Goal: Information Seeking & Learning: Learn about a topic

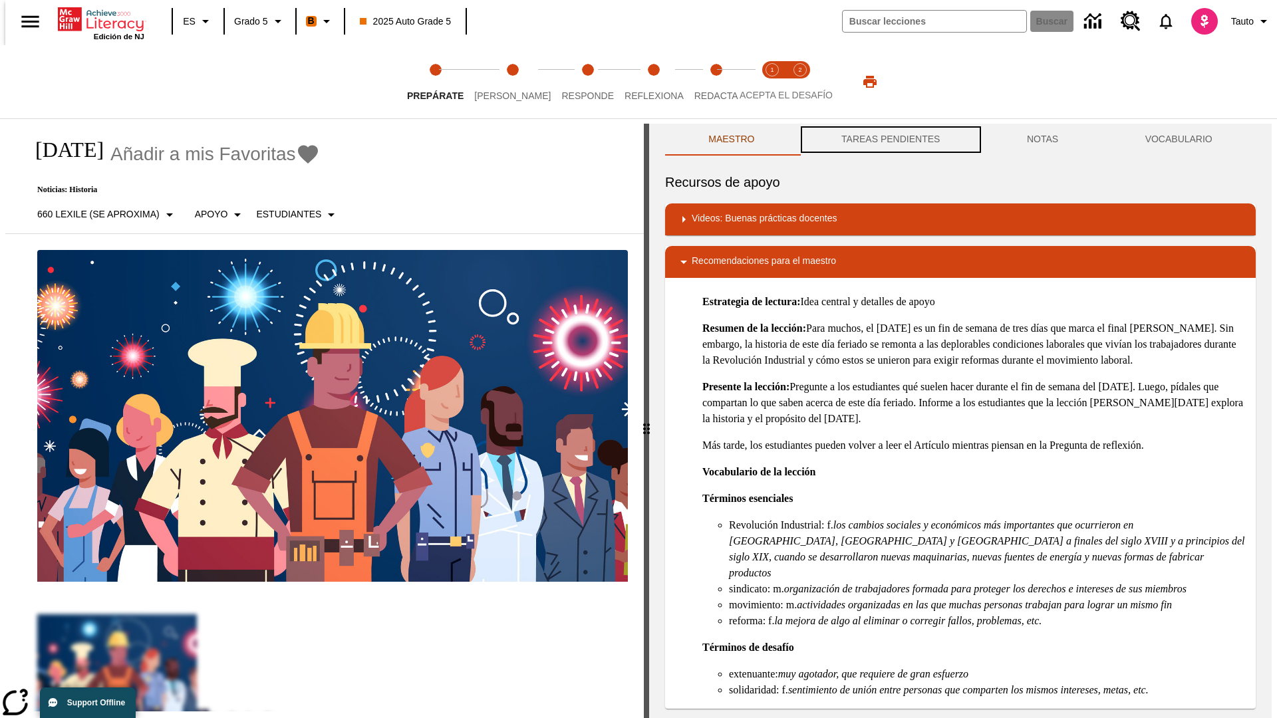
click at [889, 140] on button "TAREAS PENDIENTES" at bounding box center [891, 140] width 186 height 32
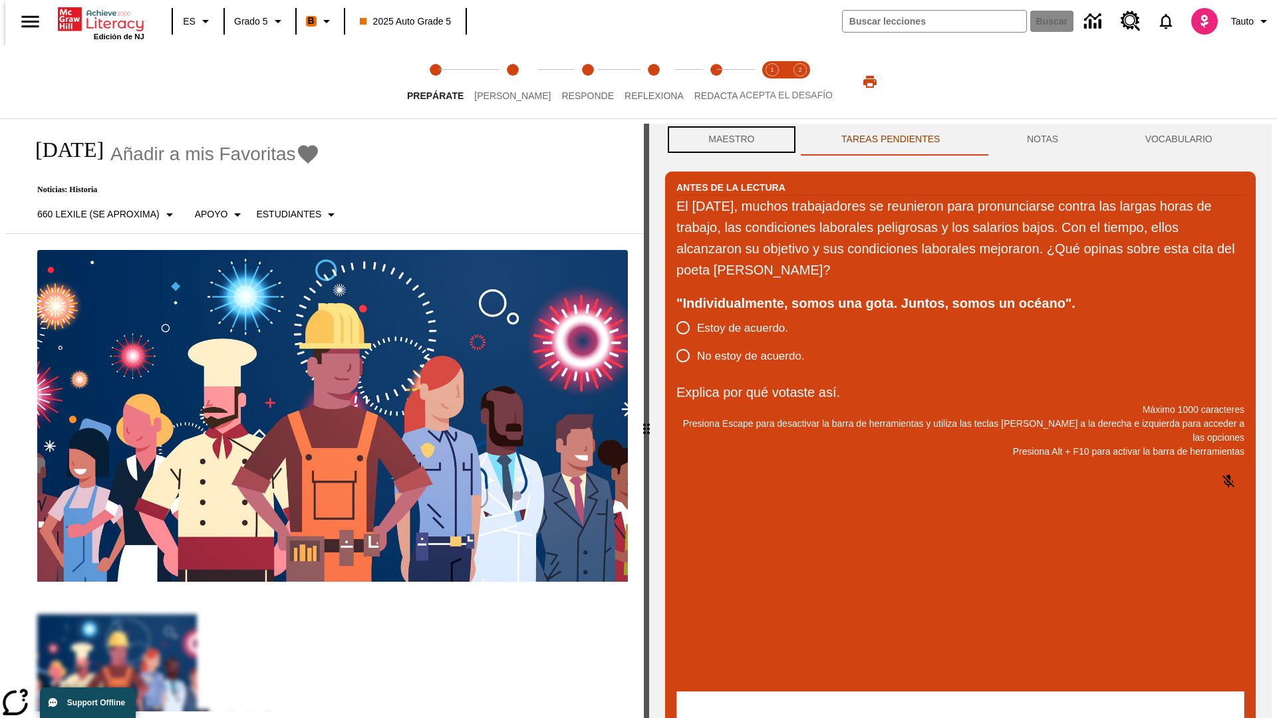
scroll to position [1, 0]
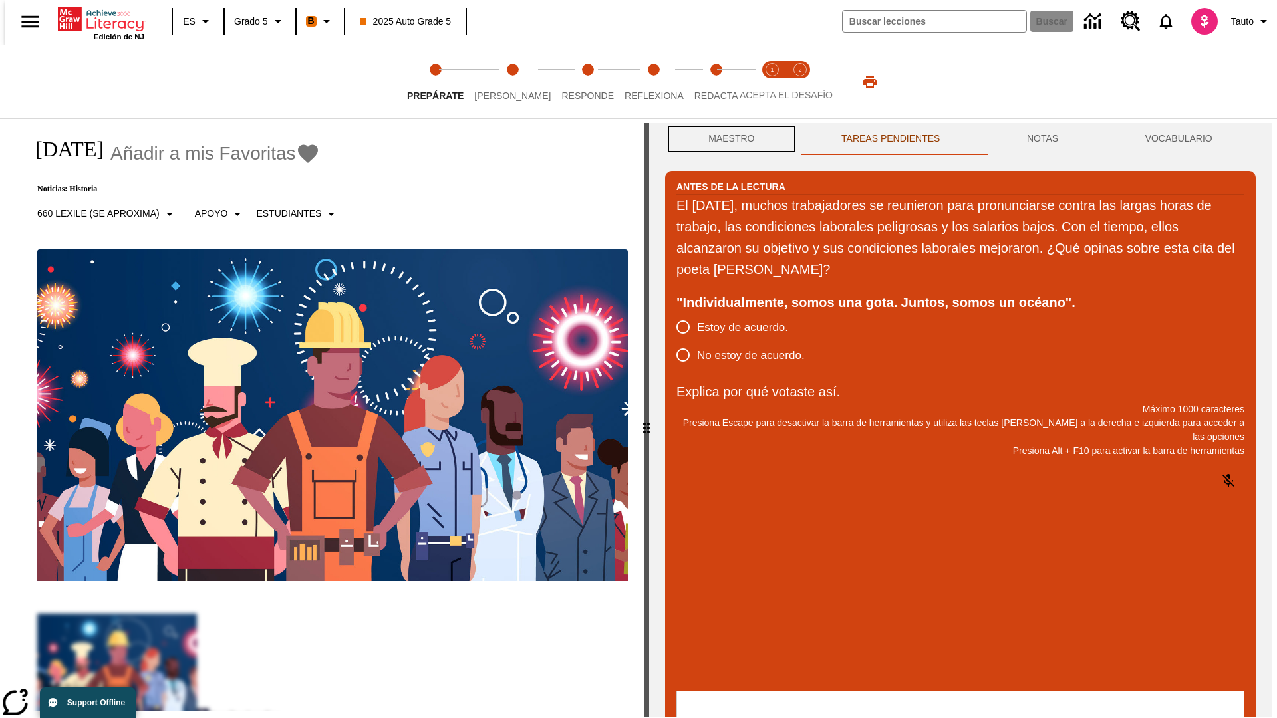
click at [728, 140] on button "Maestro" at bounding box center [731, 139] width 133 height 32
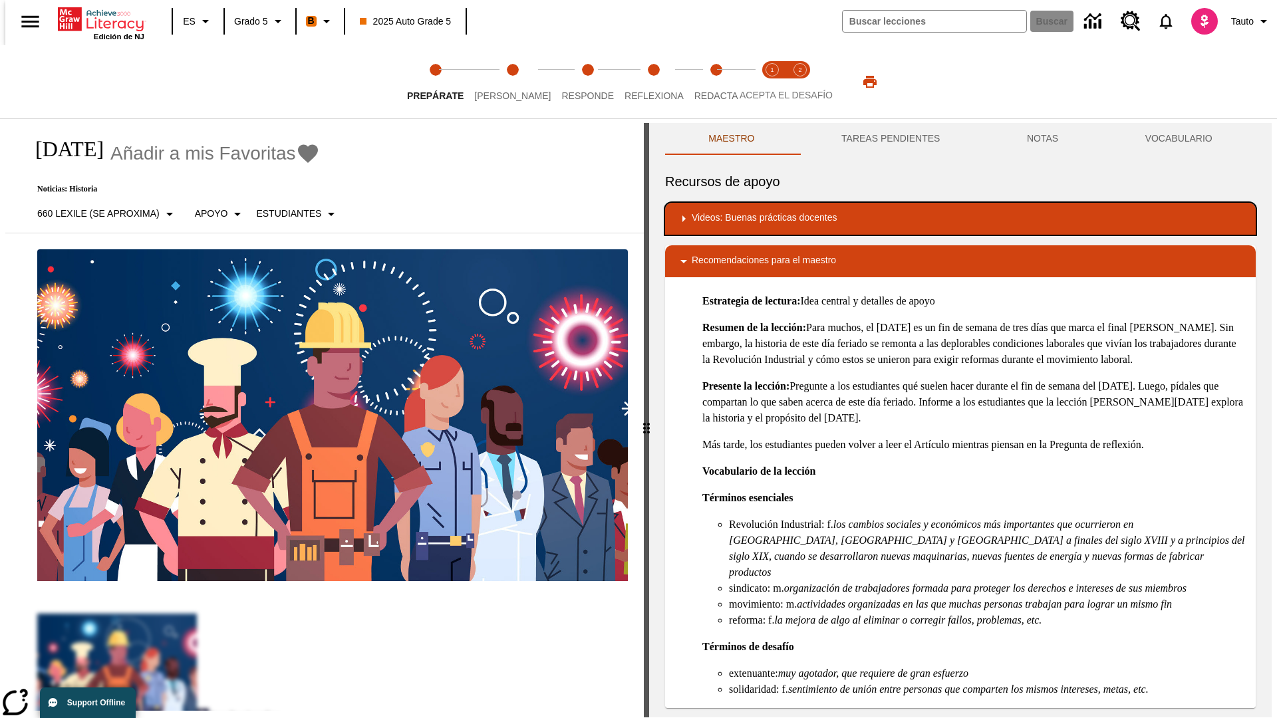
click at [961, 219] on div "Videos: Buenas prácticas docentes" at bounding box center [960, 219] width 569 height 16
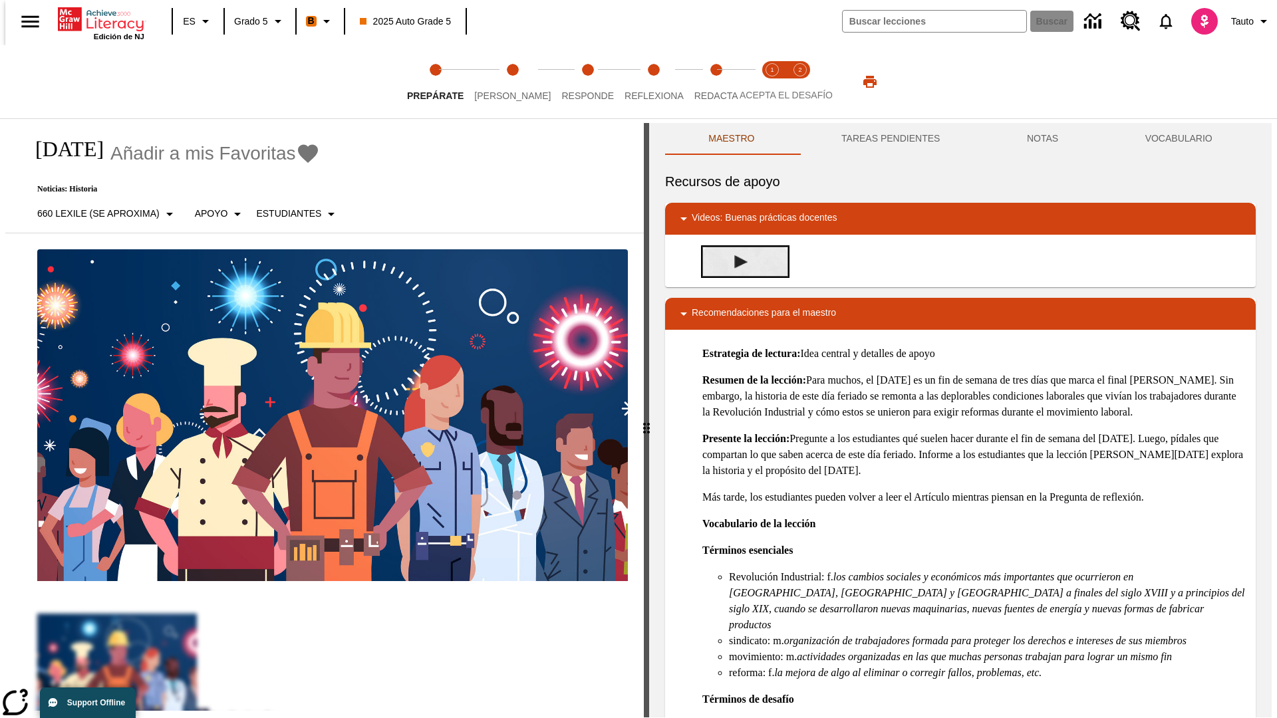
click at [736, 261] on img "Desarrollo del vocabulario académico" at bounding box center [740, 261] width 13 height 13
click at [502, 82] on span "[PERSON_NAME]" at bounding box center [512, 90] width 77 height 24
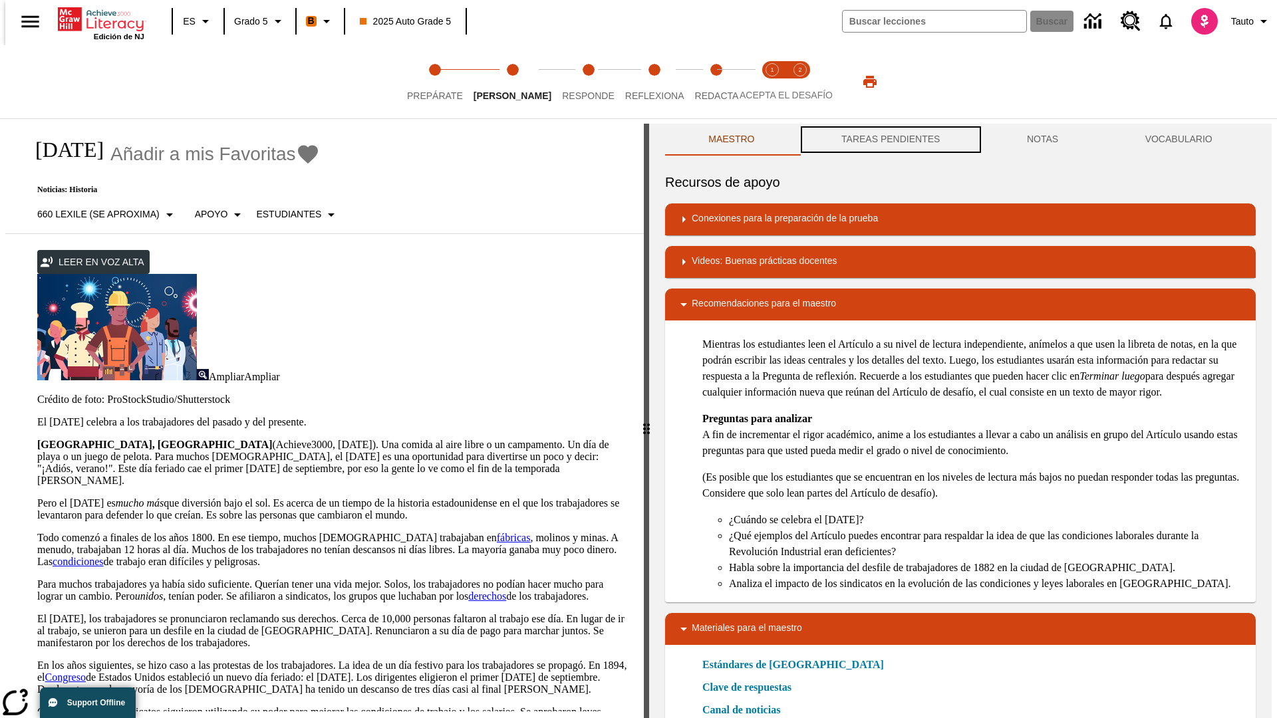
scroll to position [1, 0]
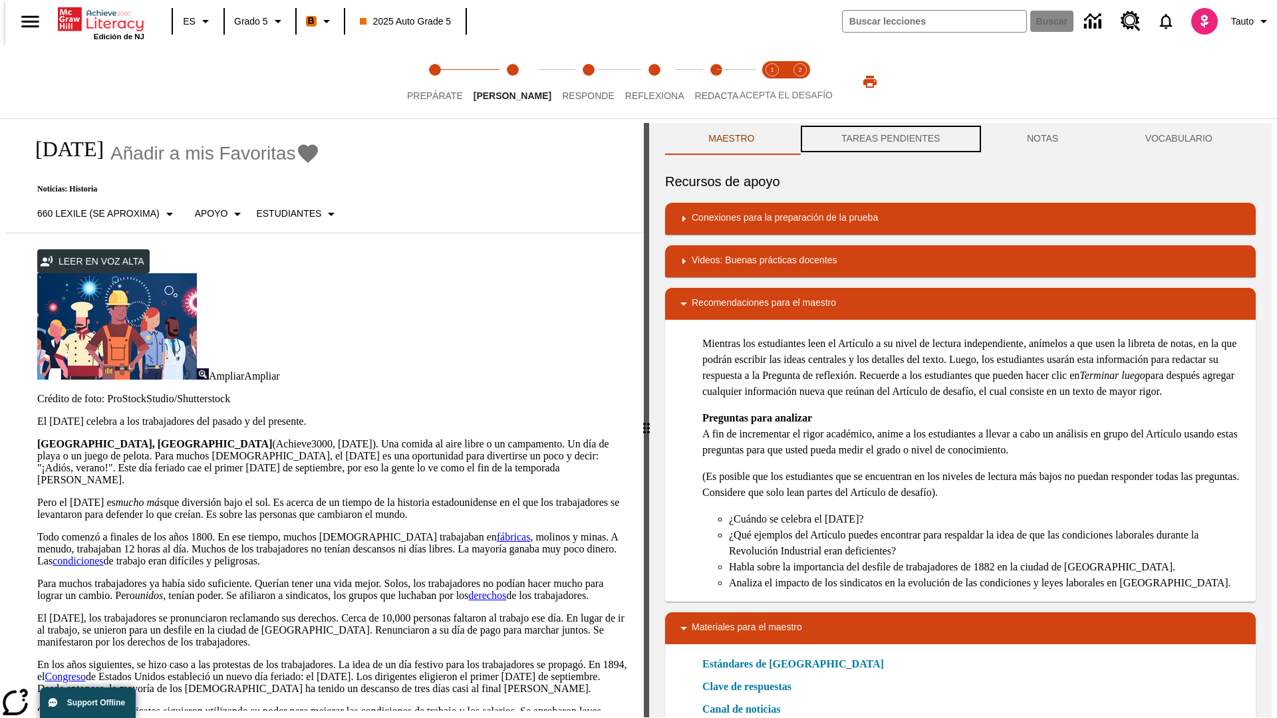
click at [889, 140] on button "TAREAS PENDIENTES" at bounding box center [891, 139] width 186 height 32
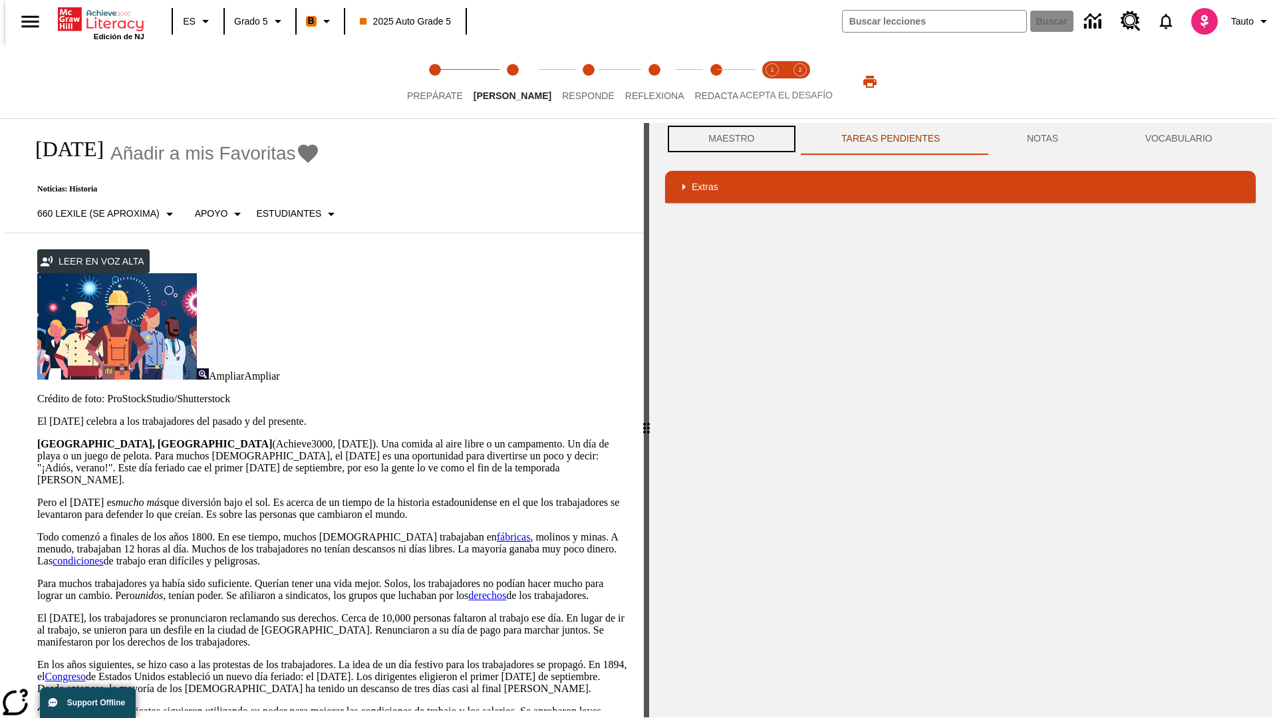
click at [728, 139] on button "Maestro" at bounding box center [731, 139] width 133 height 32
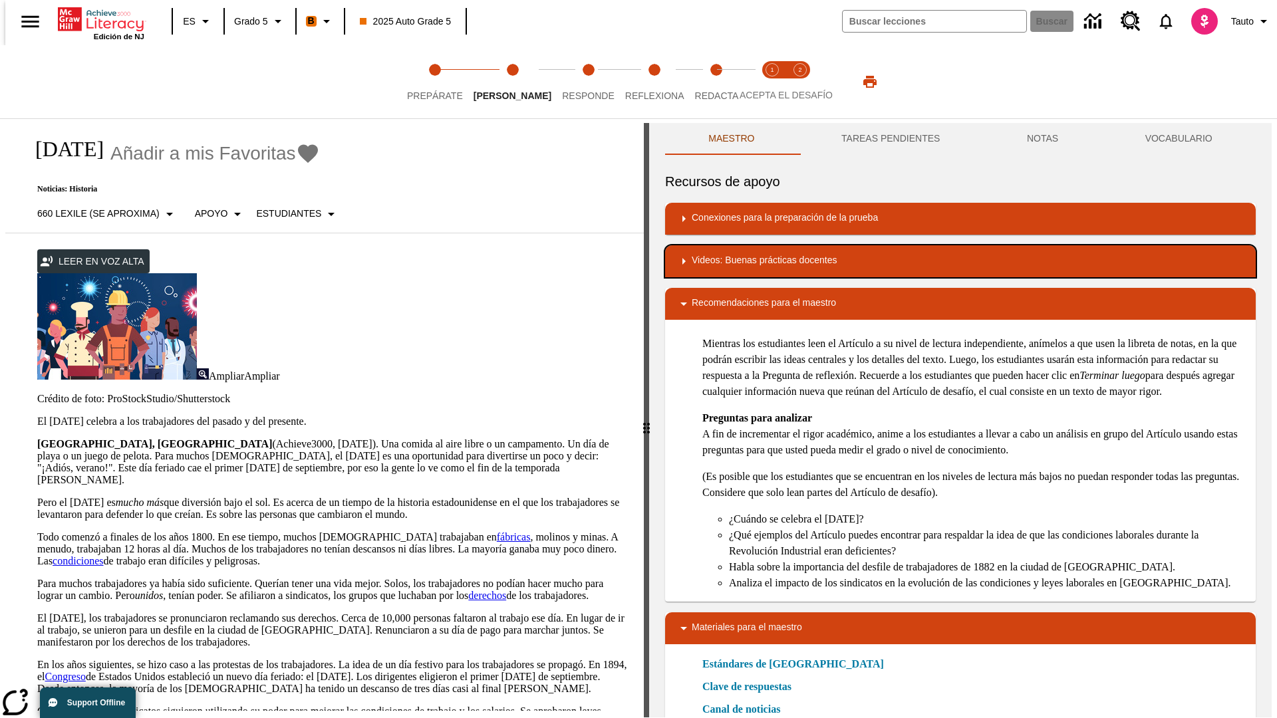
click at [961, 261] on div "Videos: Buenas prácticas docentes" at bounding box center [960, 261] width 569 height 16
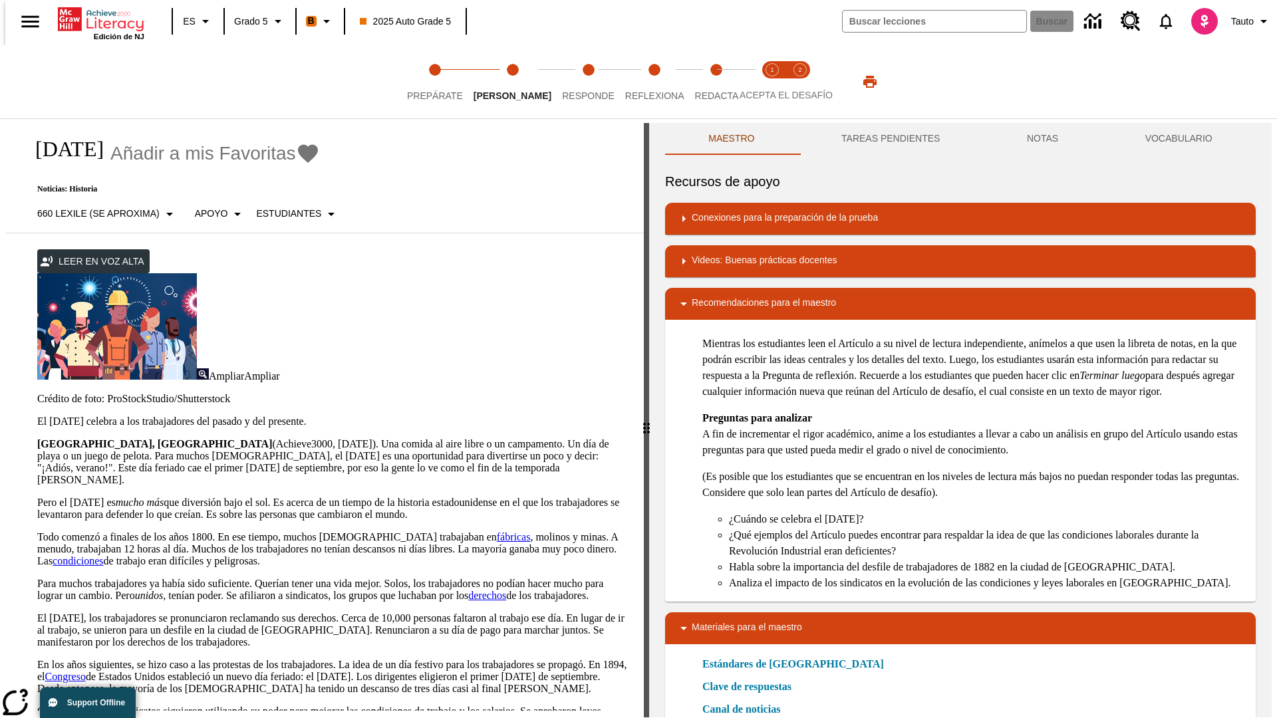
click at [736, 299] on img "Summarization" at bounding box center [740, 304] width 13 height 13
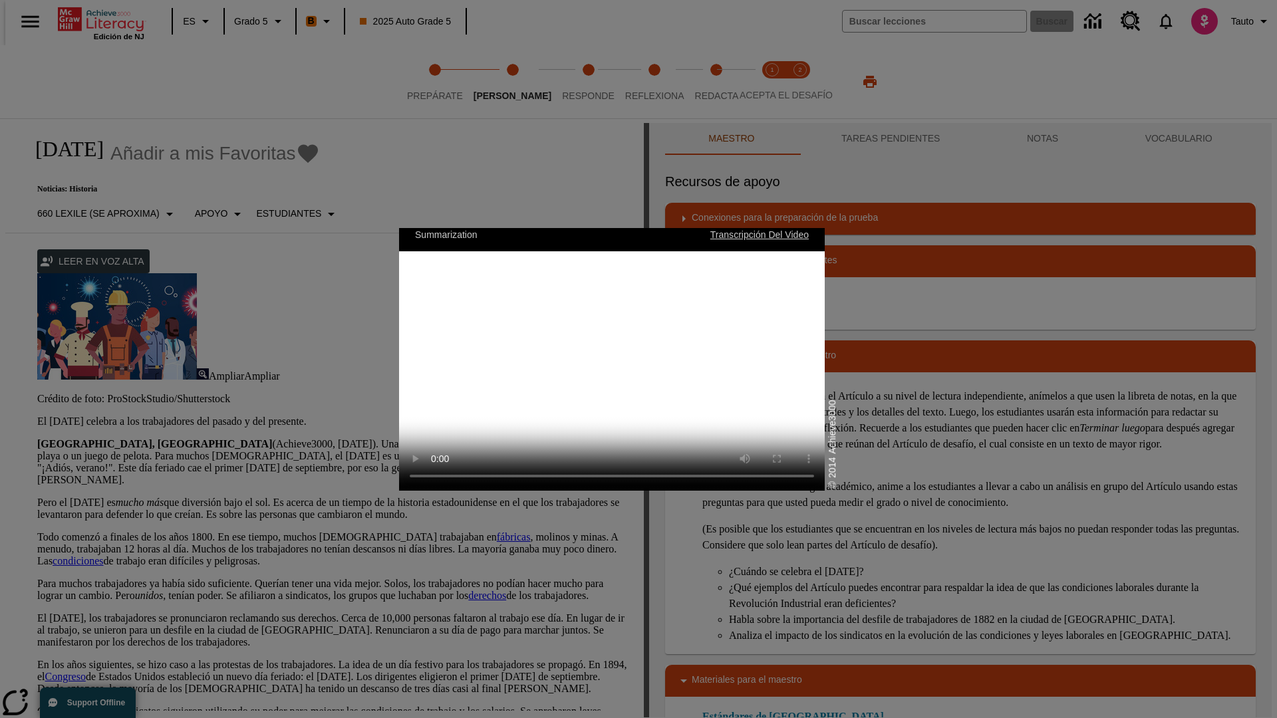
scroll to position [0, 0]
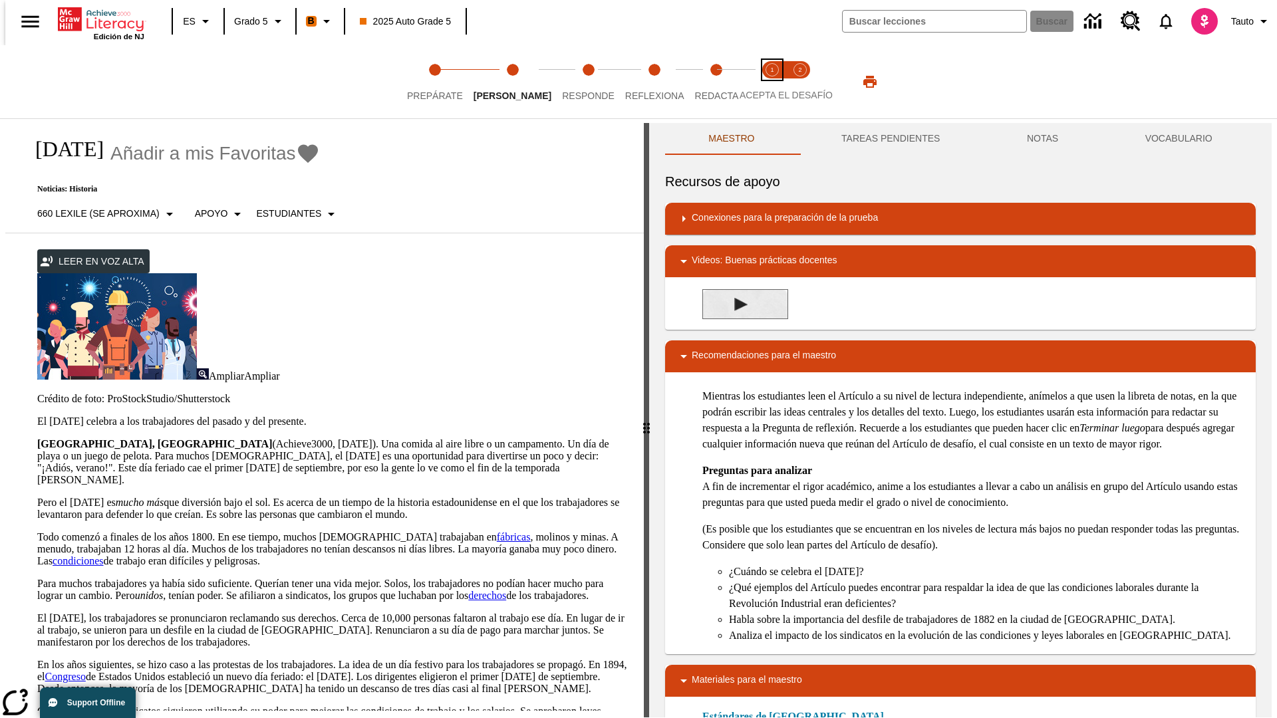
click at [772, 82] on span "Acepta el desafío lee step 1 of 2" at bounding box center [772, 90] width 17 height 24
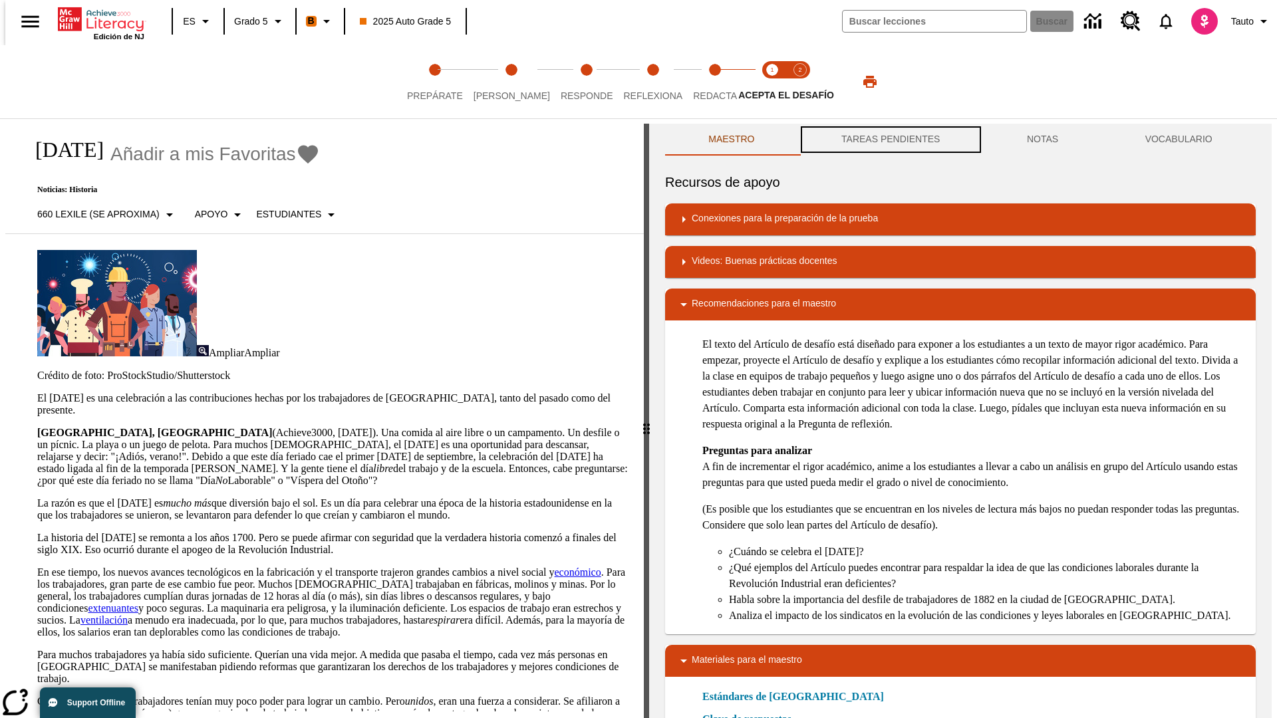
scroll to position [1, 0]
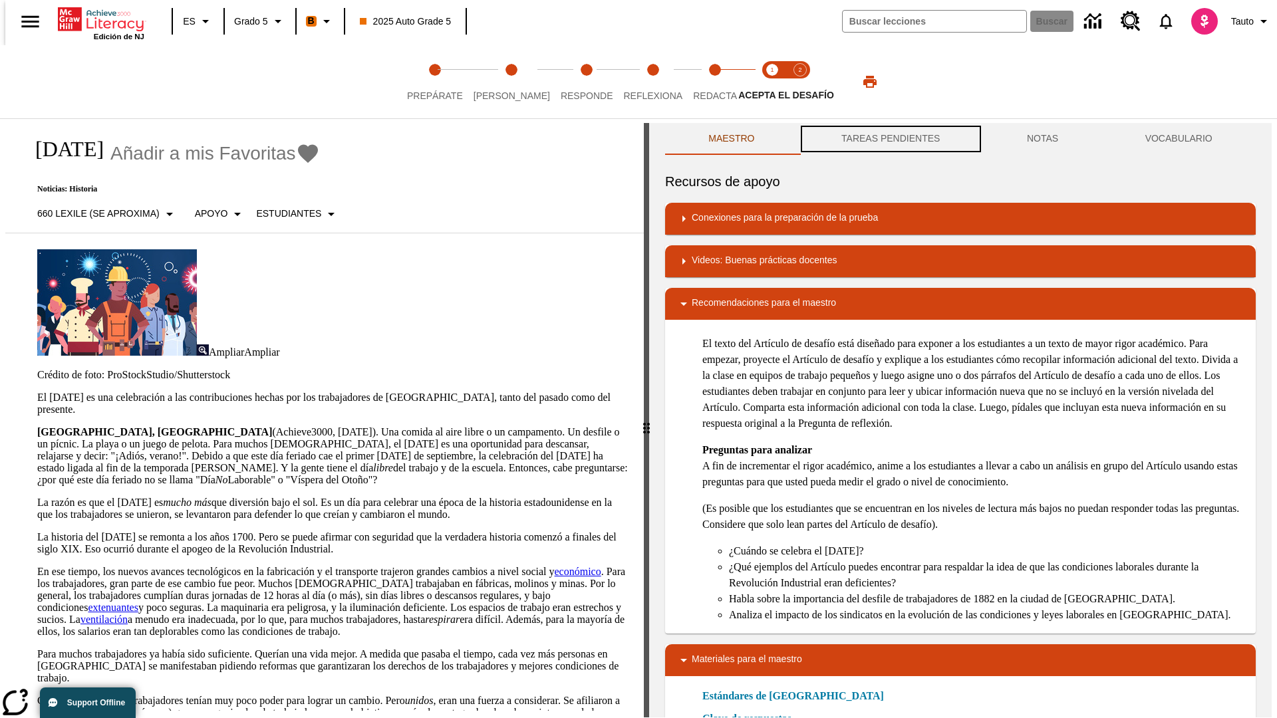
click at [889, 140] on button "TAREAS PENDIENTES" at bounding box center [891, 139] width 186 height 32
